Goal: Obtain resource: Obtain resource

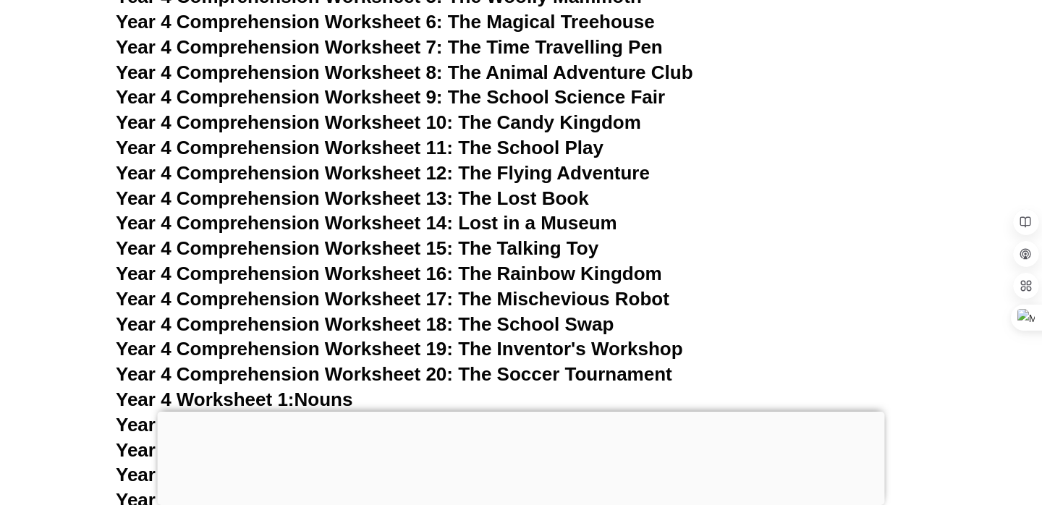
scroll to position [6076, 0]
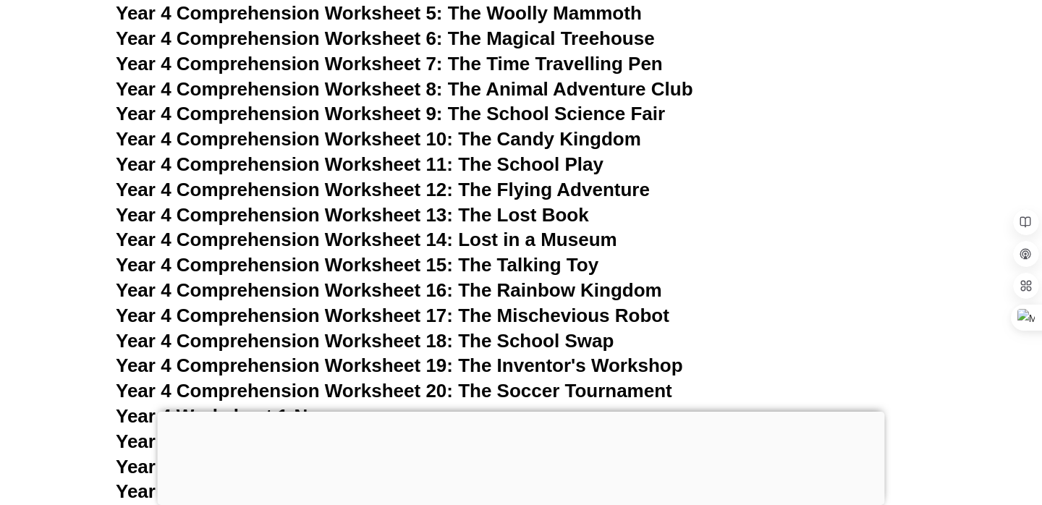
click at [526, 412] on div at bounding box center [521, 412] width 727 height 0
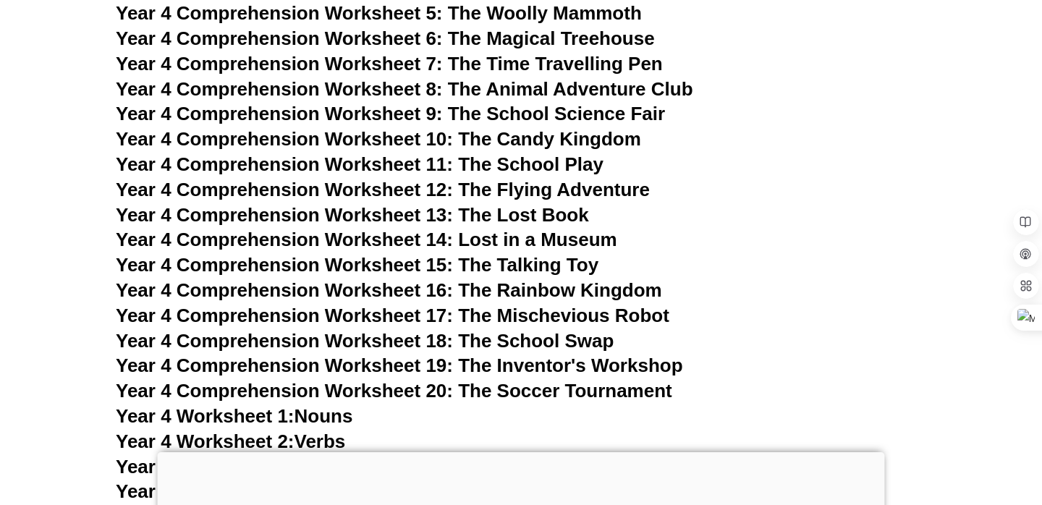
click at [559, 392] on span "Year 4 Comprehension Worksheet 20: The Soccer Tournament" at bounding box center [394, 391] width 556 height 22
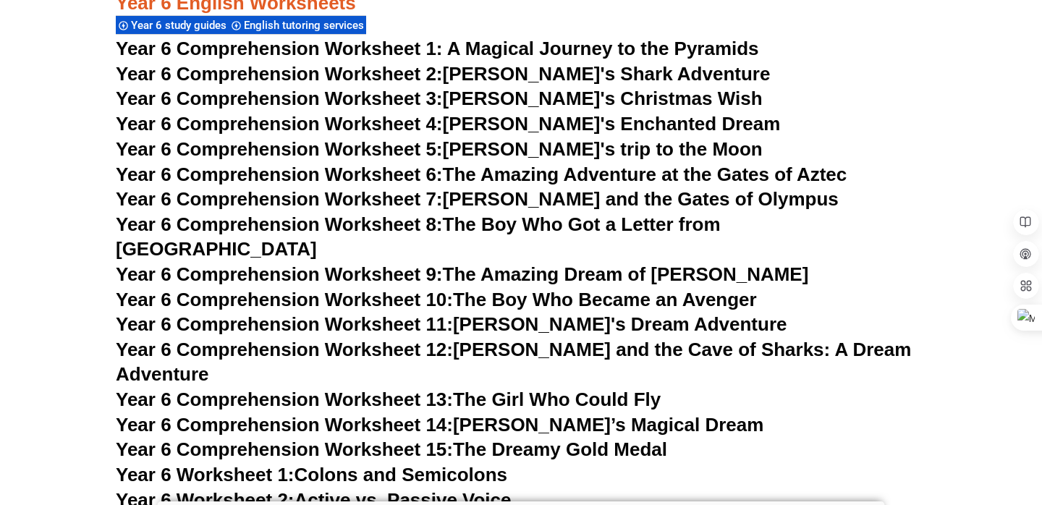
scroll to position [8091, 0]
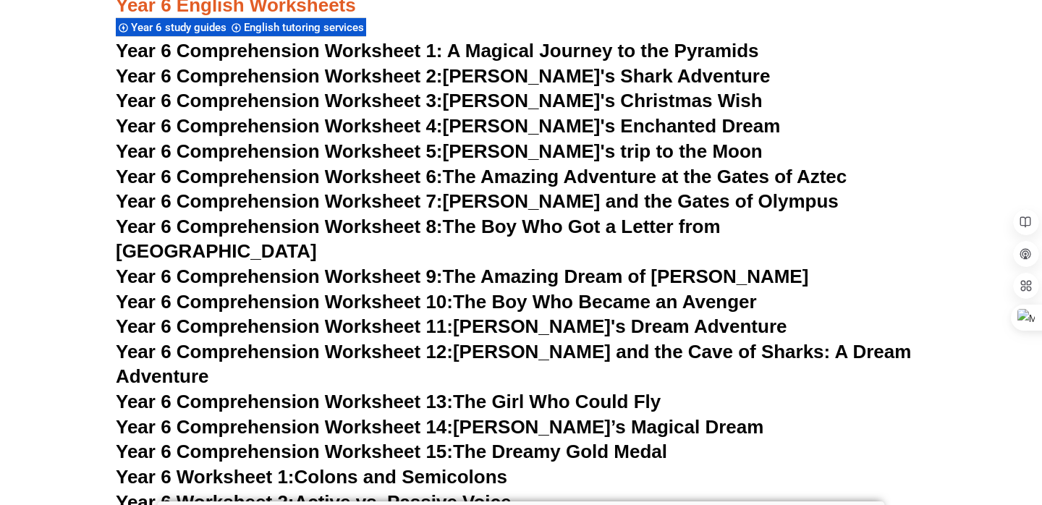
click at [559, 266] on link "Year 6 Comprehension Worksheet 9: The Amazing Dream of [PERSON_NAME]" at bounding box center [462, 277] width 692 height 22
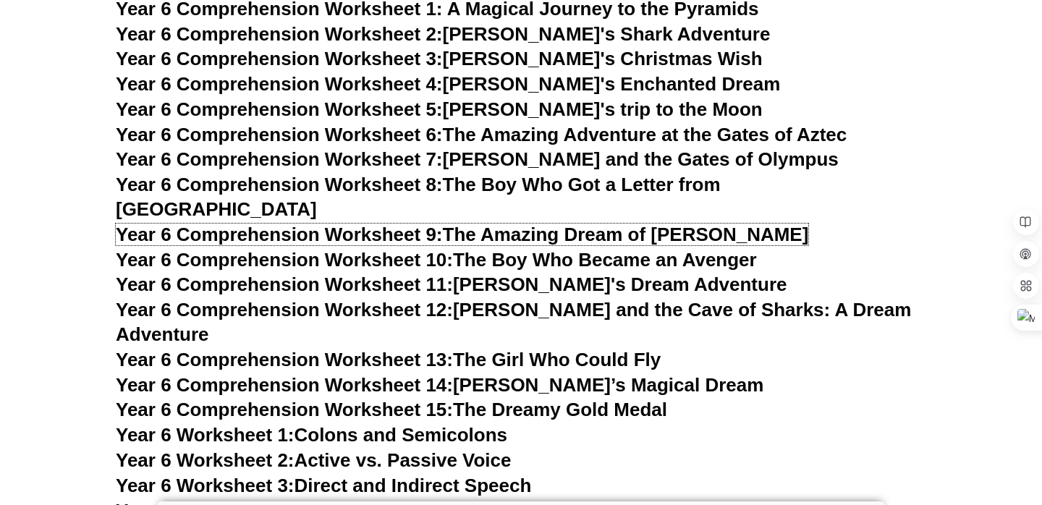
scroll to position [8136, 0]
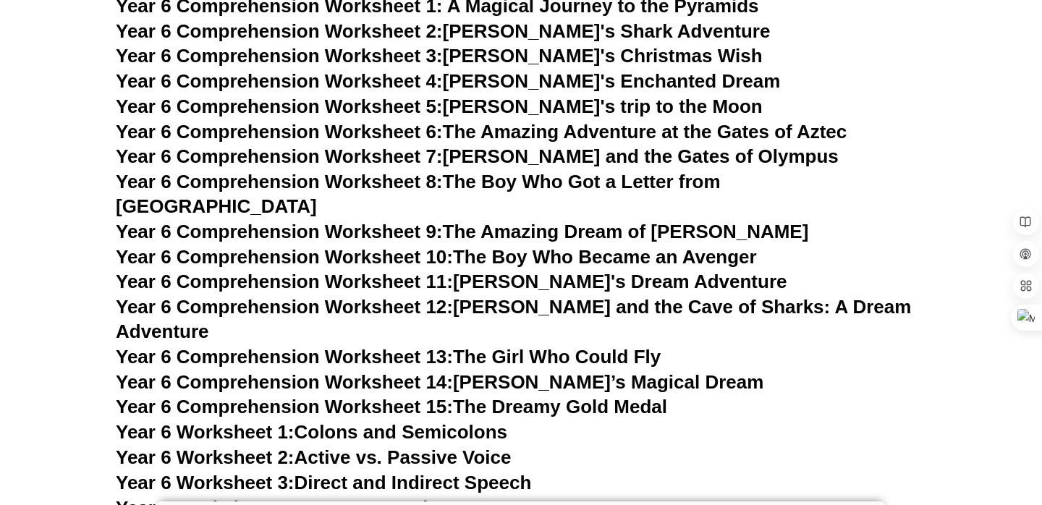
click at [554, 271] on link "Year 6 Comprehension Worksheet 11: [PERSON_NAME]'s Dream Adventure" at bounding box center [451, 282] width 671 height 22
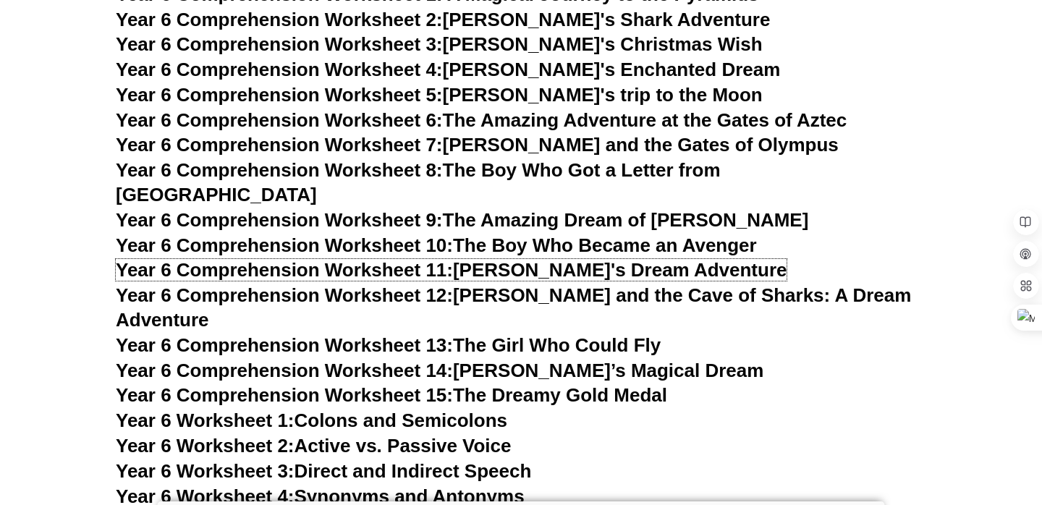
scroll to position [8151, 0]
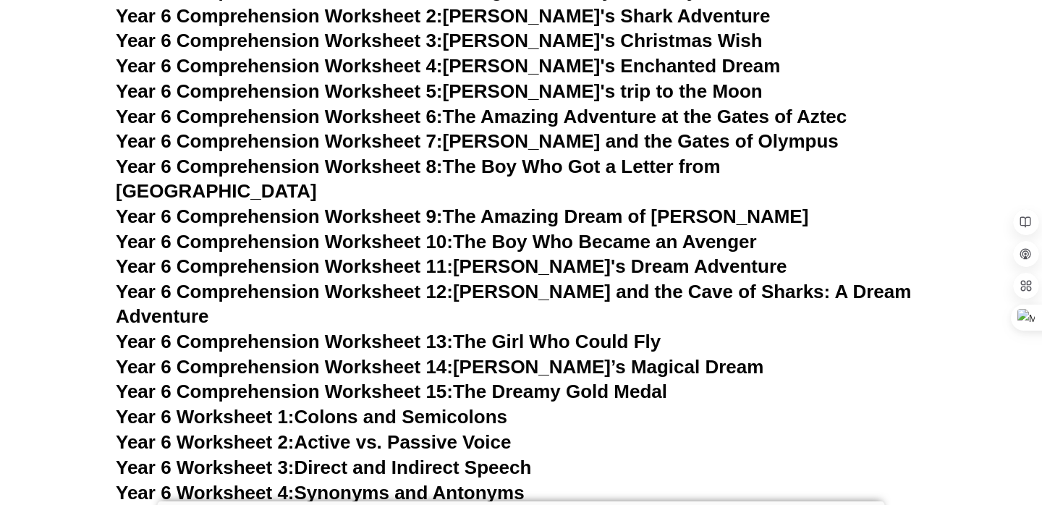
click at [696, 281] on link "Year 6 Comprehension Worksheet 12: [PERSON_NAME] and the Cave of Sharks: A Drea…" at bounding box center [513, 304] width 795 height 46
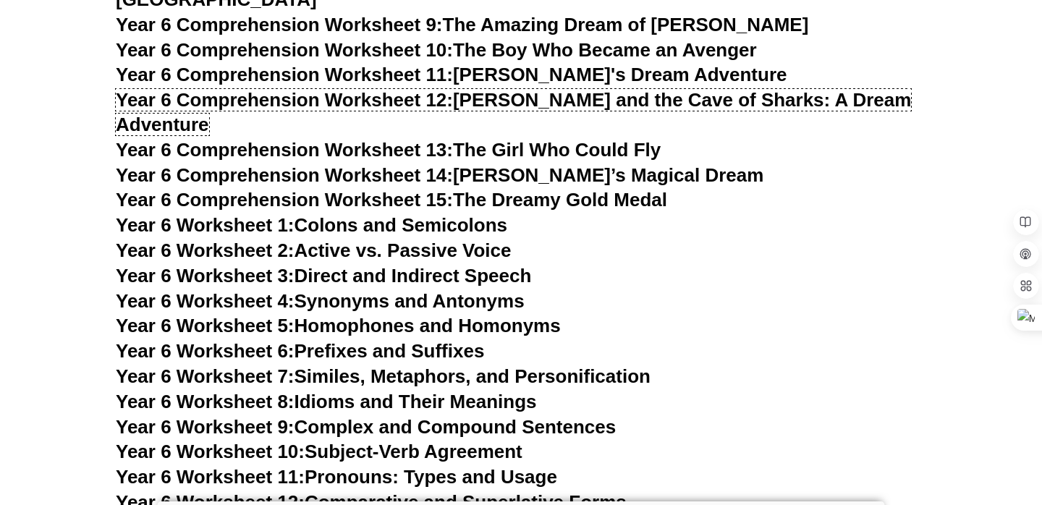
scroll to position [8301, 0]
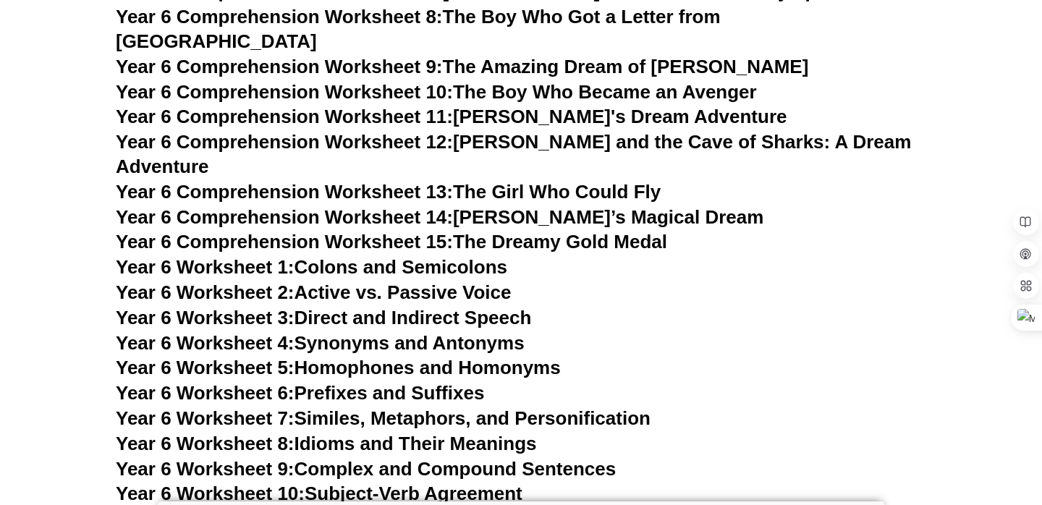
click at [658, 181] on link "Year 6 Comprehension Worksheet 13: The Girl Who Could Fly" at bounding box center [388, 192] width 545 height 22
click at [634, 206] on link "Year 6 Comprehension Worksheet 14: [PERSON_NAME]’s Magical Dream" at bounding box center [440, 217] width 648 height 22
click at [638, 231] on link "Year 6 Comprehension Worksheet 15: The Dreamy Gold Medal" at bounding box center [391, 242] width 551 height 22
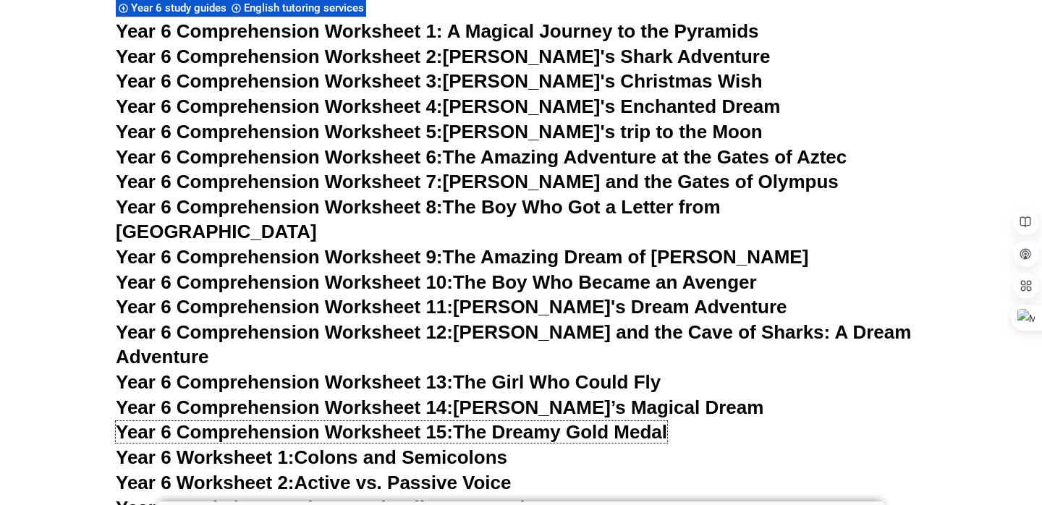
scroll to position [8106, 0]
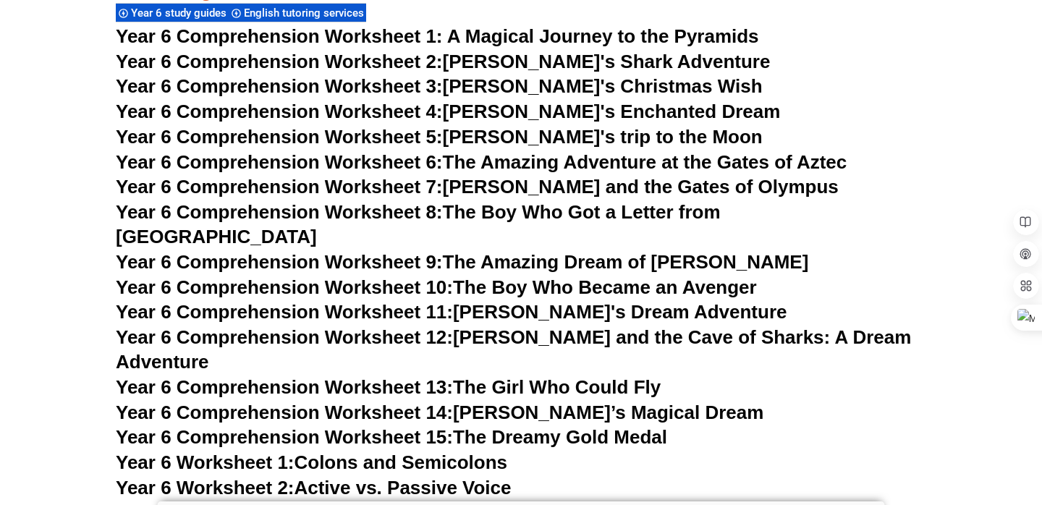
click at [546, 67] on link "Year 6 Comprehension Worksheet 2: [PERSON_NAME]'s Shark Adventure" at bounding box center [443, 62] width 654 height 22
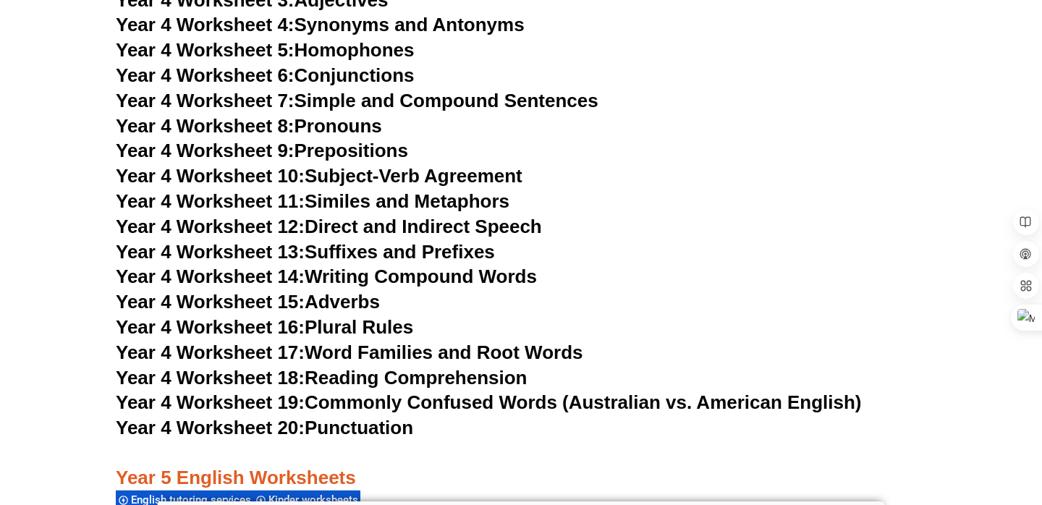
scroll to position [6296, 0]
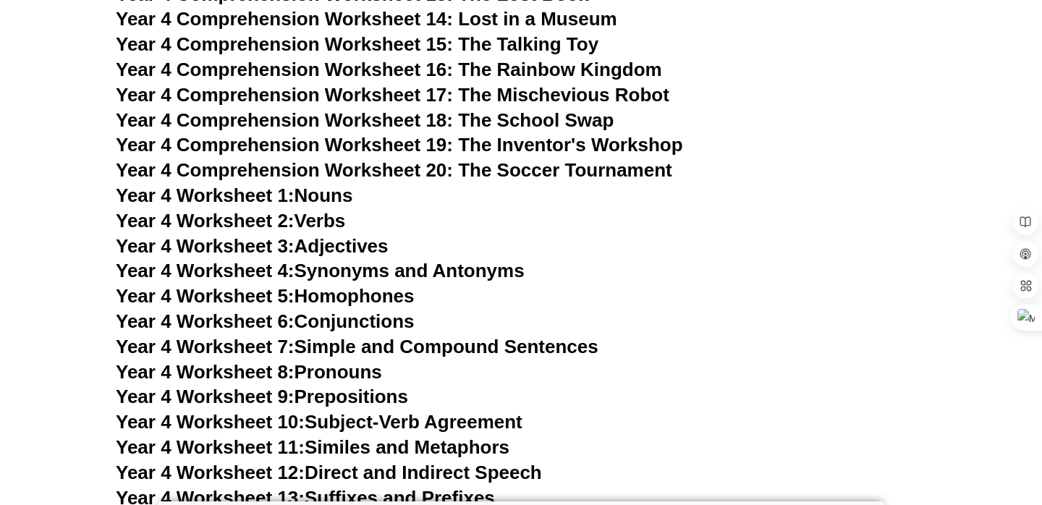
click at [273, 243] on span "Year 4 Worksheet 3:" at bounding box center [205, 246] width 179 height 22
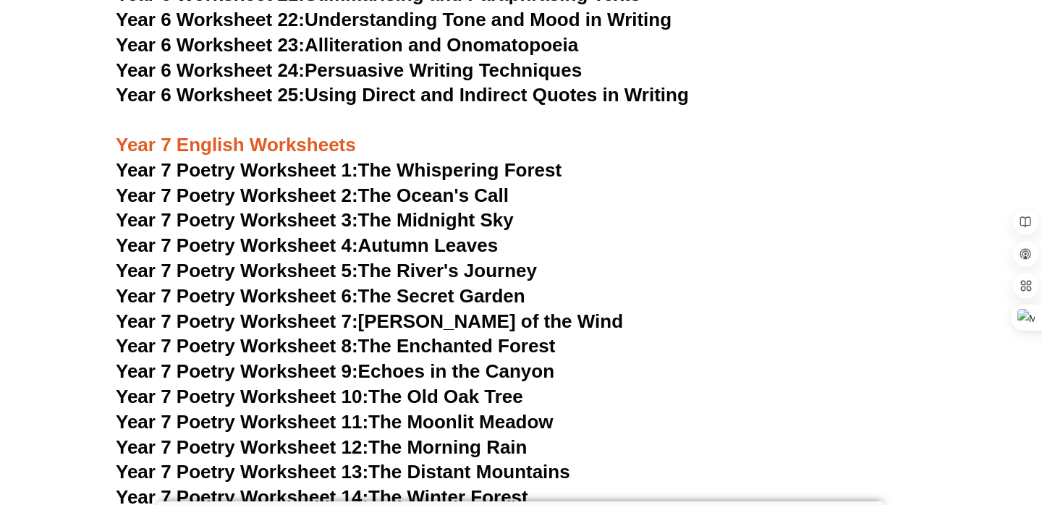
scroll to position [9084, 0]
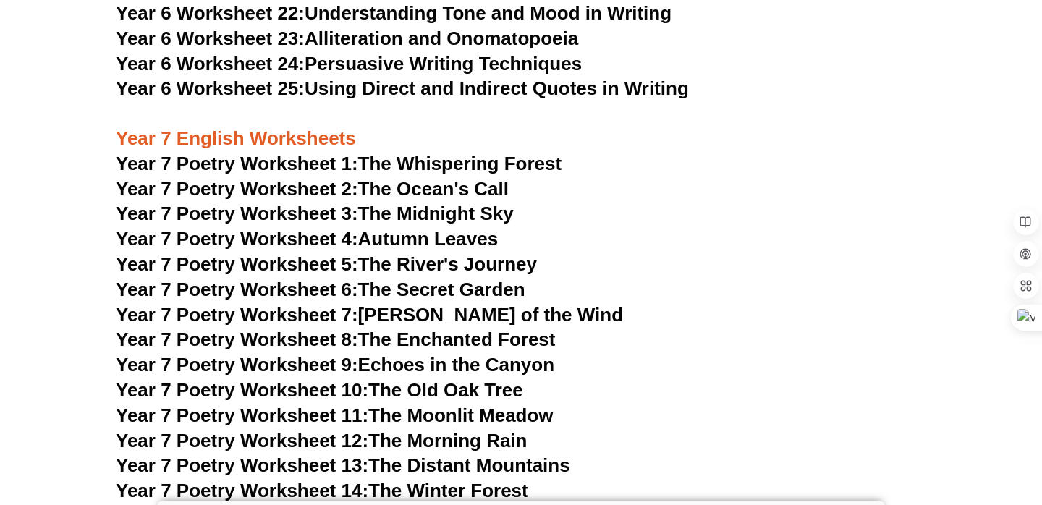
click at [442, 153] on link "Year 7 Poetry Worksheet 1: The Whispering Forest" at bounding box center [339, 164] width 446 height 22
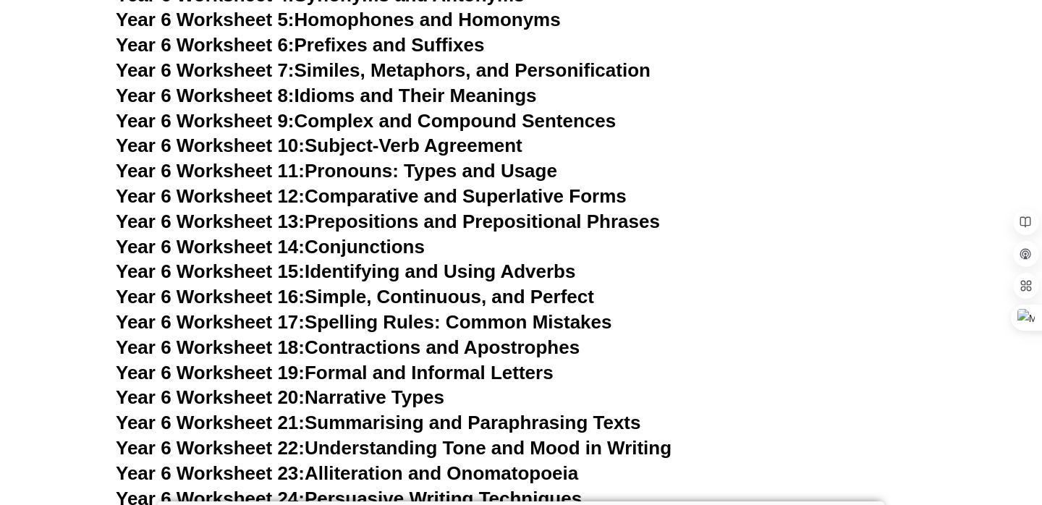
scroll to position [8541, 0]
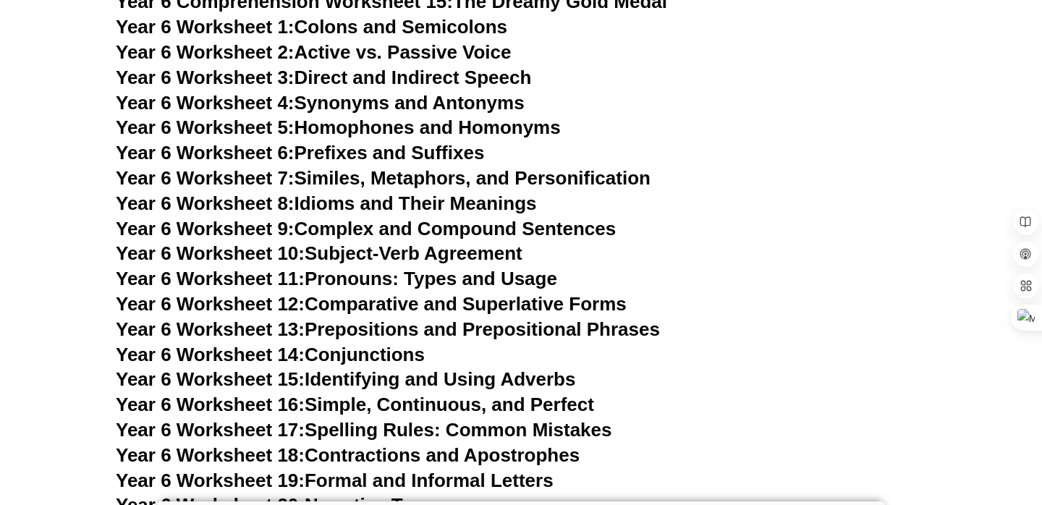
click at [480, 167] on link "Year 6 Worksheet 7: Similes, Metaphors, and Personification" at bounding box center [383, 178] width 535 height 22
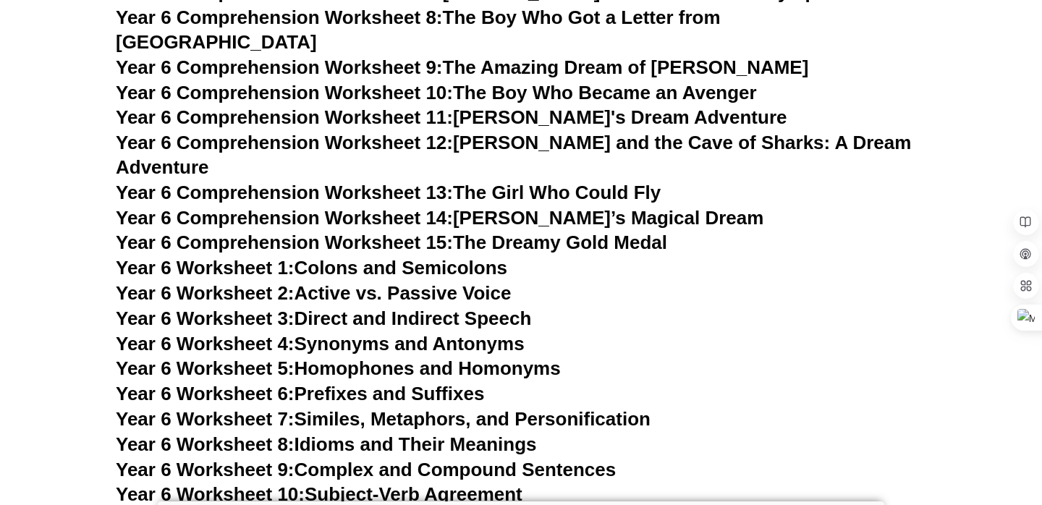
click at [653, 256] on h3 "Year 6 Worksheet 1: Colons and Semicolons" at bounding box center [521, 268] width 810 height 25
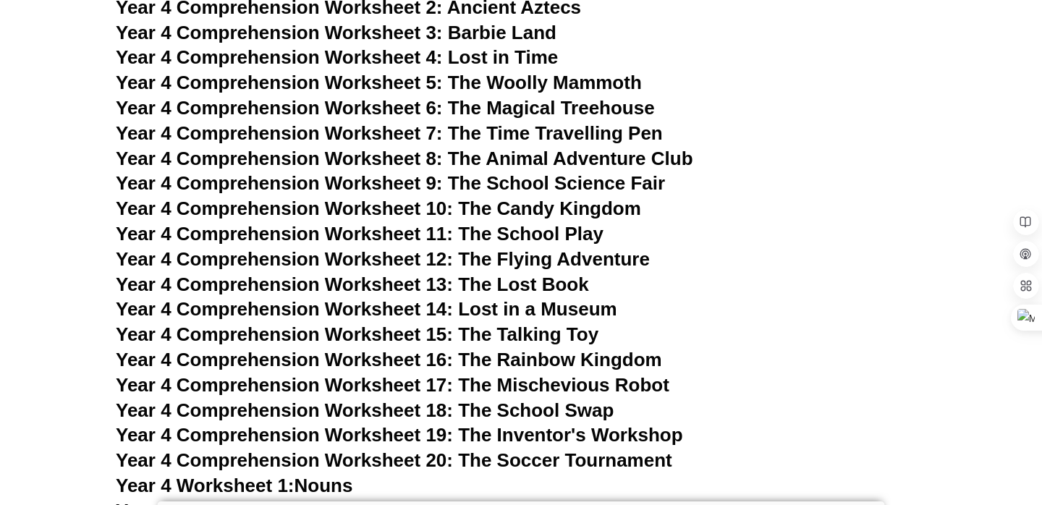
scroll to position [5995, 0]
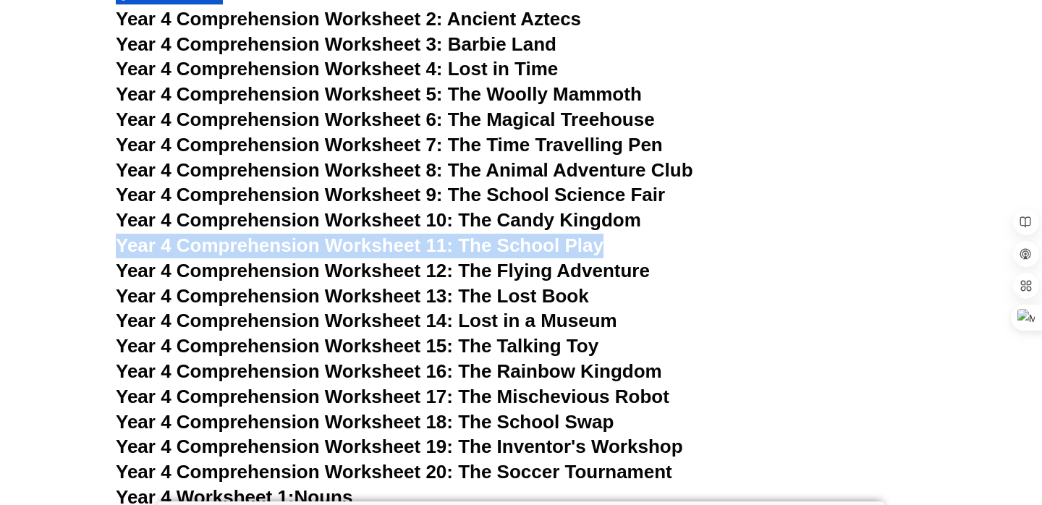
click at [483, 11] on span "Year 4 Comprehension Worksheet 2: Ancient Aztecs" at bounding box center [348, 19] width 465 height 22
